Goal: Navigation & Orientation: Find specific page/section

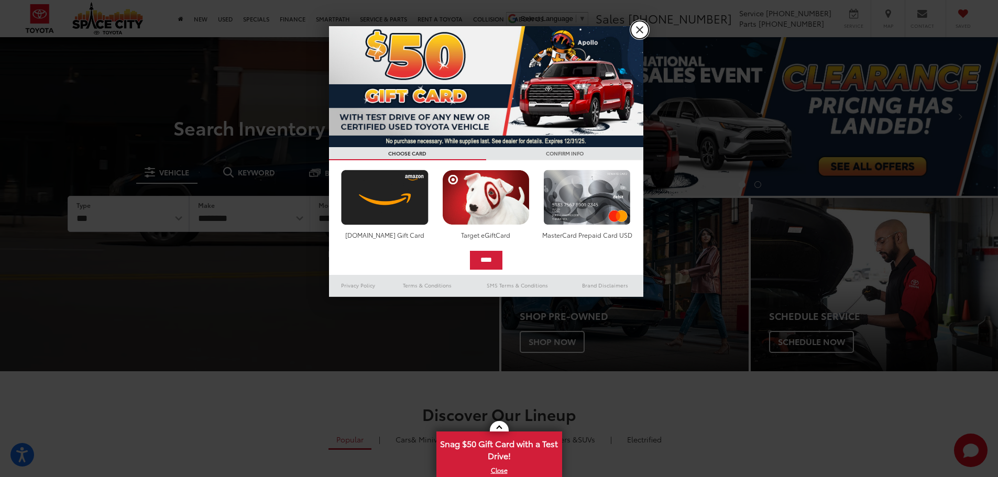
click at [639, 30] on link "X" at bounding box center [640, 30] width 18 height 18
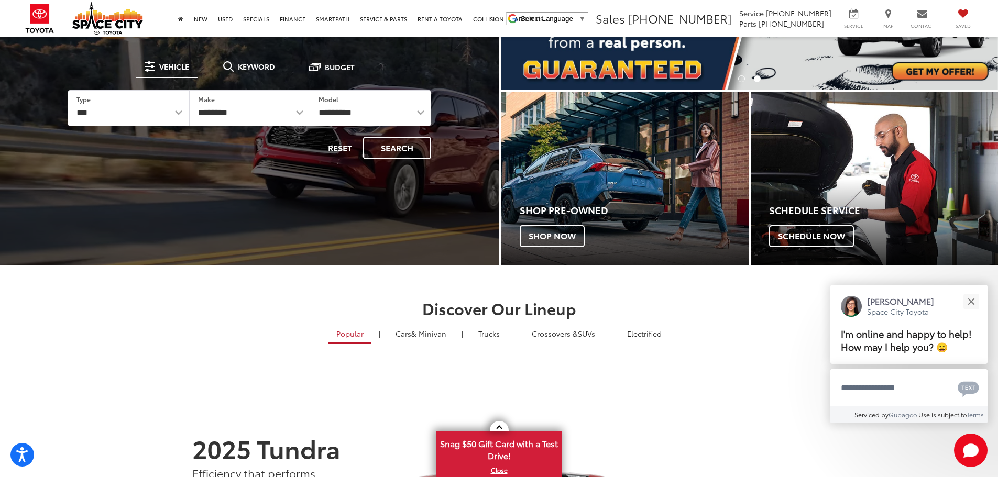
scroll to position [105, 0]
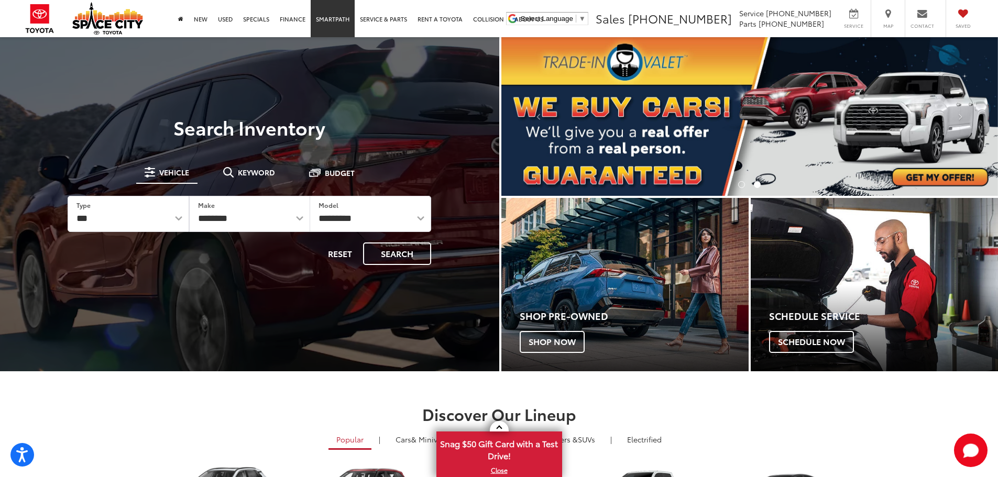
click at [339, 24] on link "SmartPath" at bounding box center [333, 18] width 44 height 37
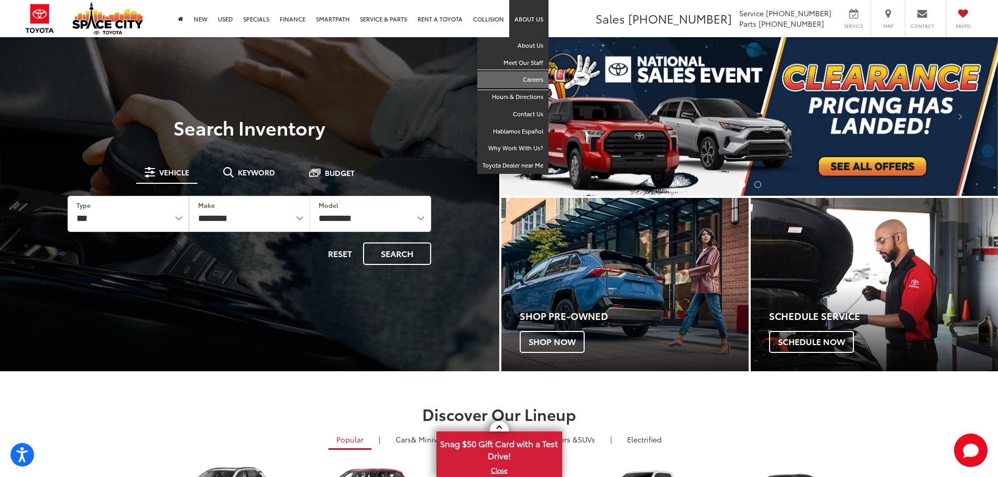
click at [527, 76] on link "Careers" at bounding box center [512, 79] width 71 height 17
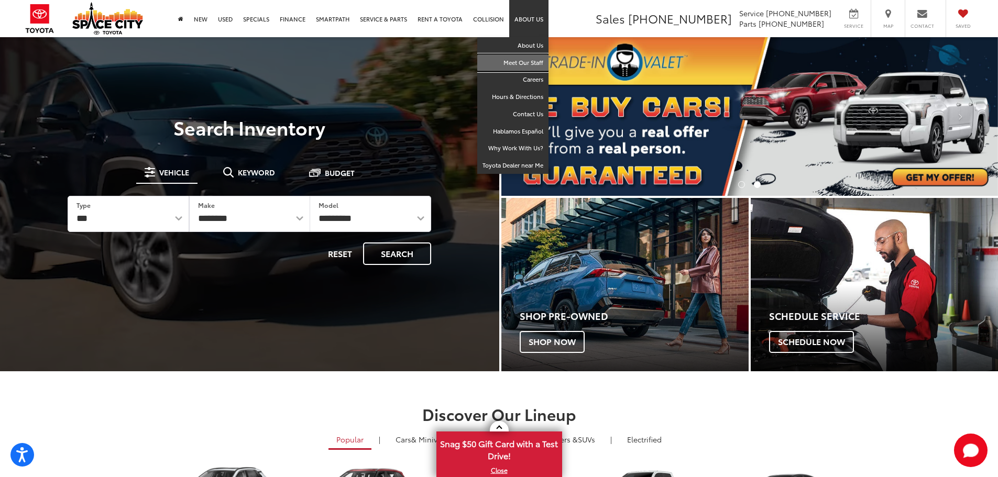
click at [528, 66] on link "Meet Our Staff" at bounding box center [512, 62] width 71 height 17
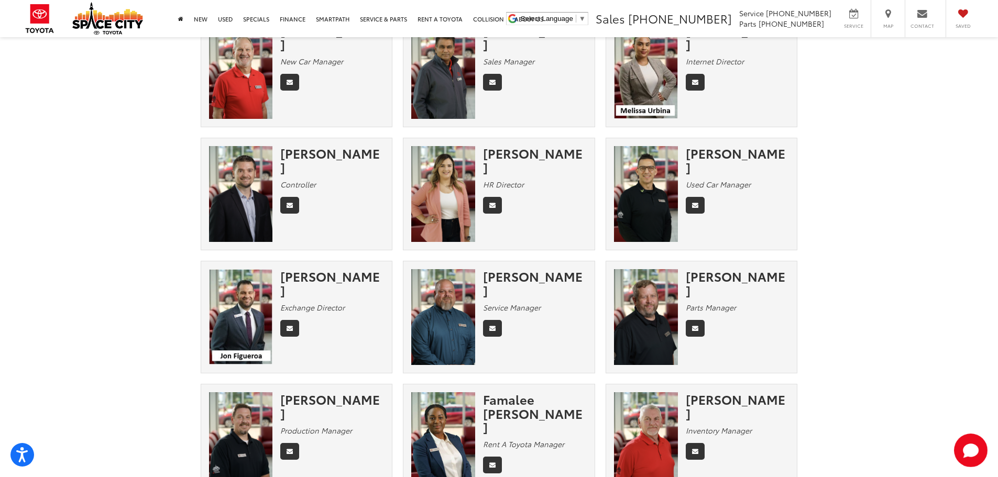
scroll to position [336, 0]
click at [695, 280] on div "Wade Landry" at bounding box center [738, 284] width 104 height 28
click at [625, 300] on img at bounding box center [646, 318] width 64 height 96
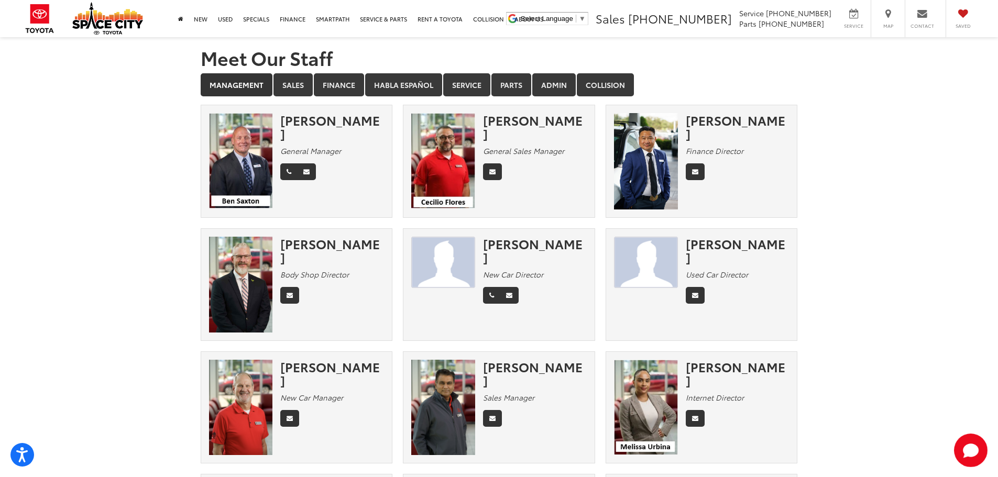
scroll to position [0, 0]
